Goal: Information Seeking & Learning: Find specific fact

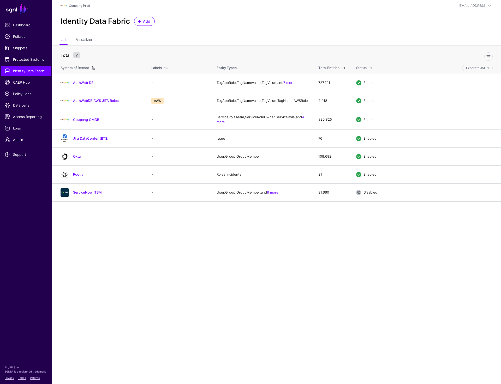
click at [150, 222] on main "SGNL Dashboard Policies Snippets Protected Systems Identity Data Fabric CAEP Hu…" at bounding box center [250, 192] width 501 height 384
click at [83, 194] on link "ServiceNow ITSM" at bounding box center [87, 192] width 29 height 4
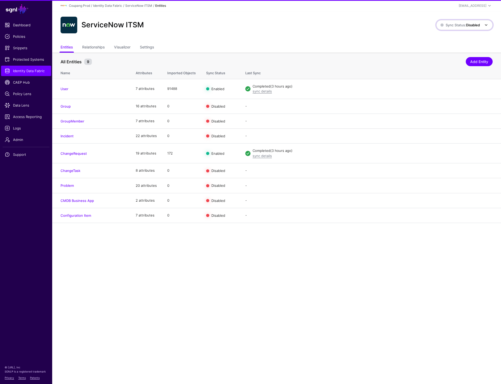
click at [464, 28] on span "Sync Status: Disabled" at bounding box center [464, 25] width 49 height 6
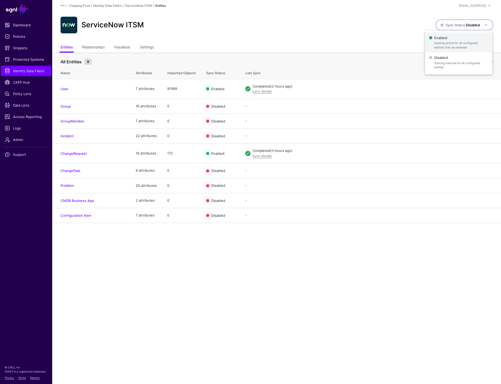
click at [450, 46] on span "Syncing active for all configured entities that are enabled" at bounding box center [461, 45] width 54 height 9
click at [288, 17] on div "ServiceNow ITSM" at bounding box center [248, 25] width 380 height 17
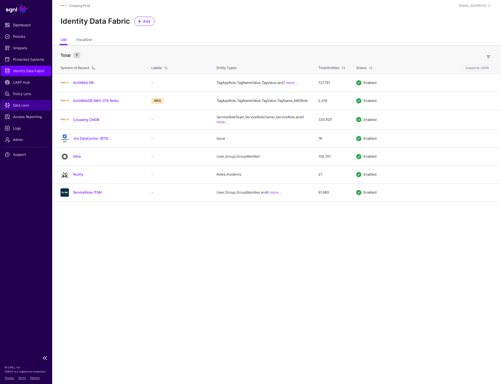
click at [25, 102] on link "Data Lens" at bounding box center [26, 105] width 50 height 10
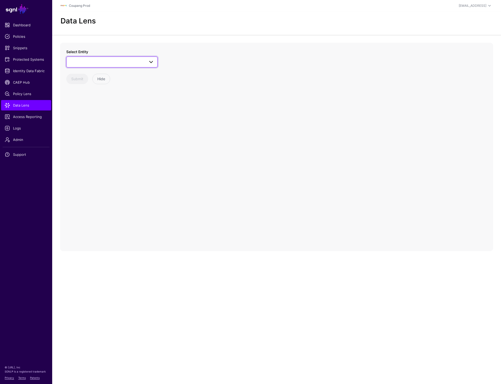
click at [108, 61] on span at bounding box center [112, 62] width 84 height 6
type input "*"
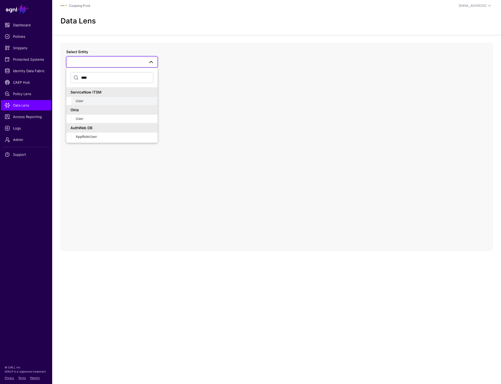
type input "****"
click at [88, 101] on div "User" at bounding box center [115, 101] width 78 height 5
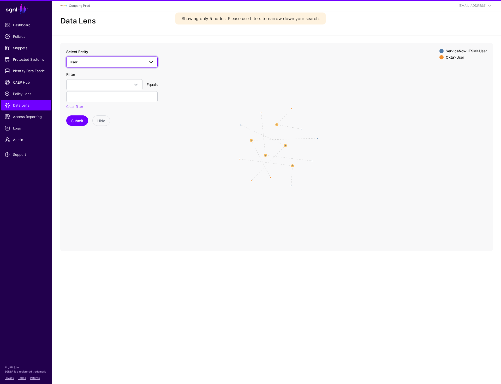
click at [103, 57] on link "User" at bounding box center [111, 62] width 91 height 11
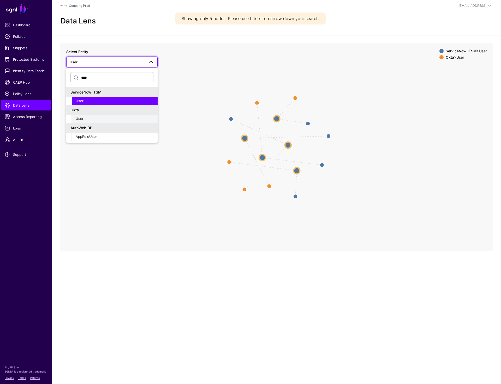
click at [90, 120] on div "User" at bounding box center [115, 118] width 78 height 5
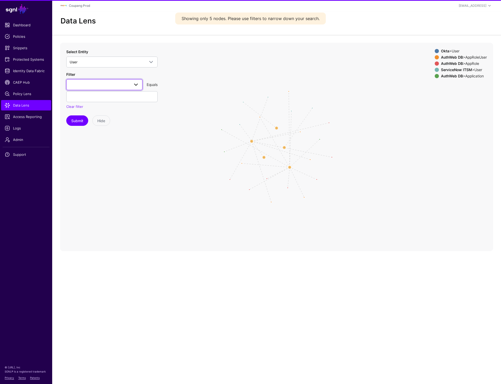
click at [88, 83] on span at bounding box center [104, 85] width 69 height 6
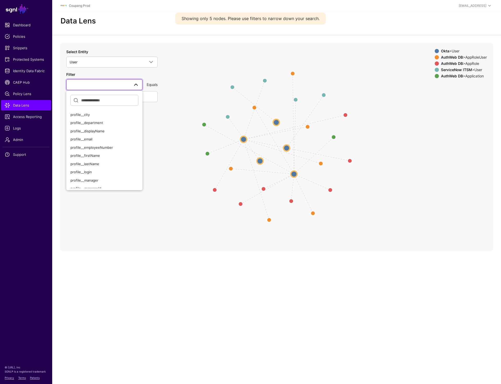
scroll to position [21, 0]
click at [87, 148] on div "profile__email" at bounding box center [104, 150] width 68 height 5
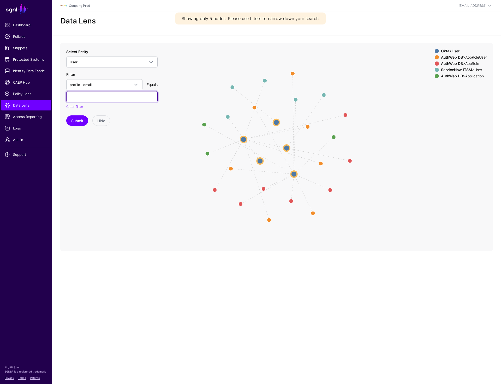
click at [87, 95] on input "text" at bounding box center [111, 96] width 91 height 11
type input "**********"
click at [66, 115] on button "Submit" at bounding box center [77, 120] width 22 height 10
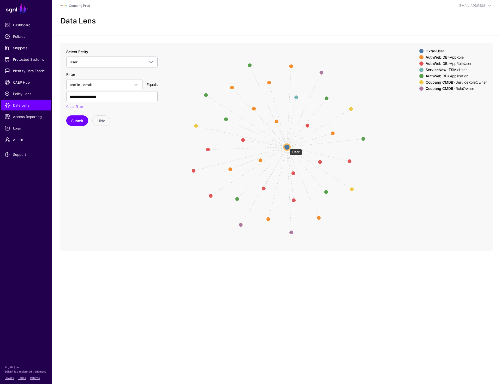
click at [287, 146] on circle at bounding box center [287, 147] width 6 height 6
